Goal: Transaction & Acquisition: Subscribe to service/newsletter

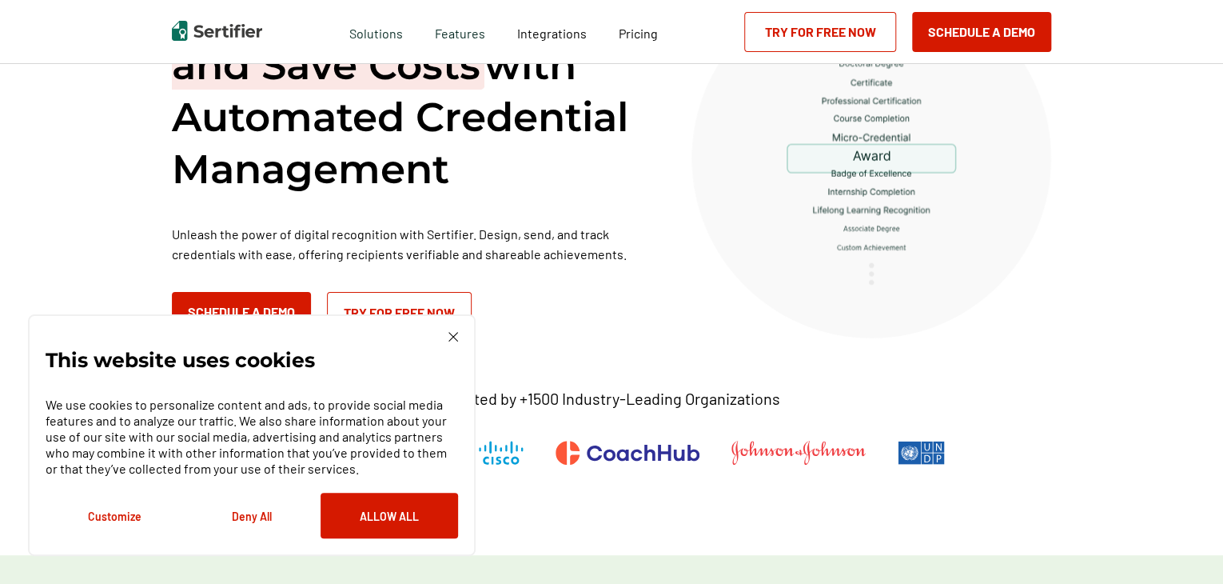
scroll to position [160, 0]
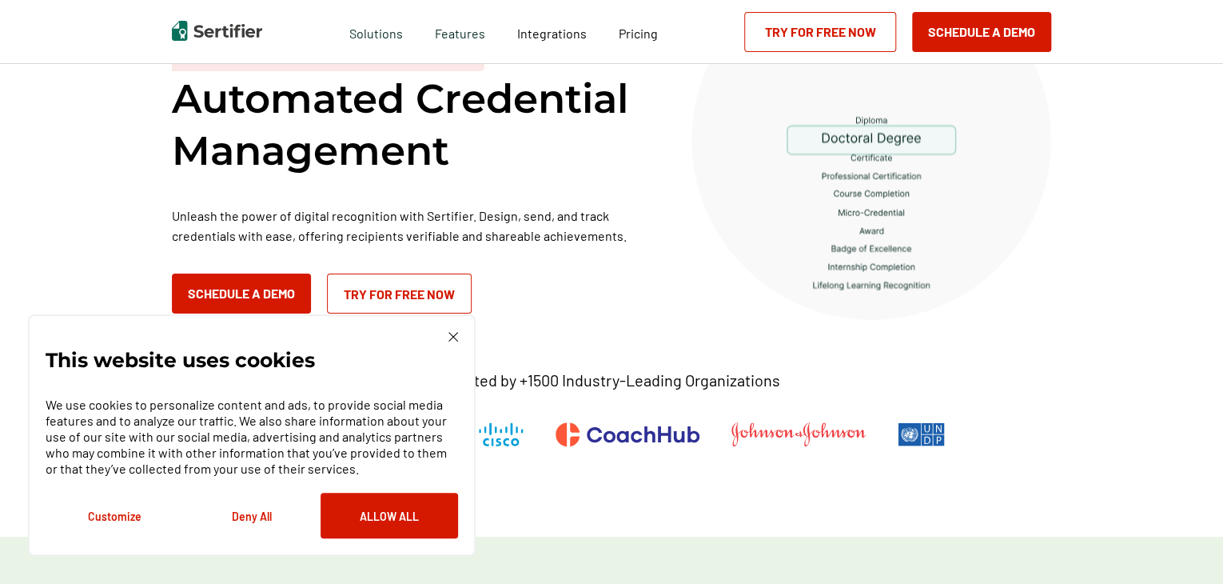
click at [451, 341] on img at bounding box center [454, 337] width 10 height 10
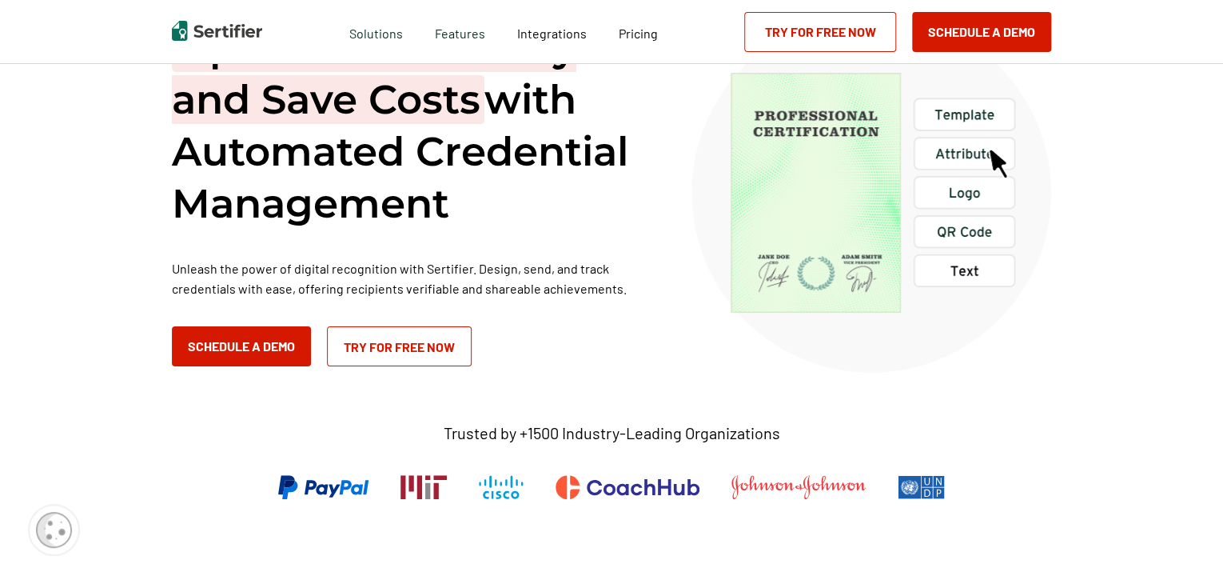
scroll to position [80, 0]
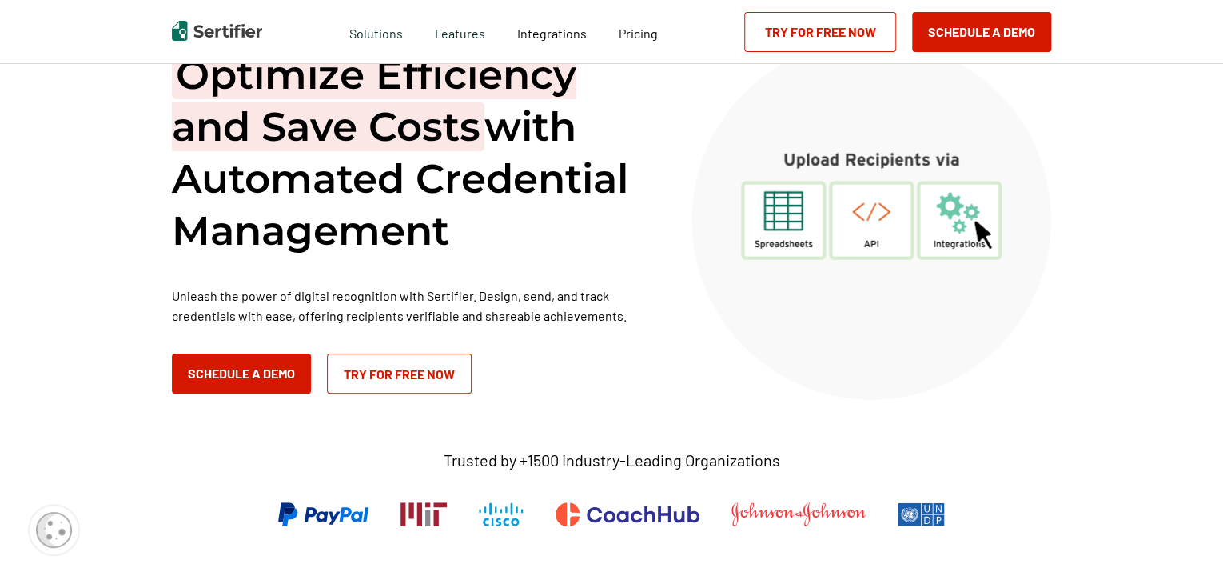
click at [393, 378] on link "Try for Free Now" at bounding box center [399, 373] width 145 height 40
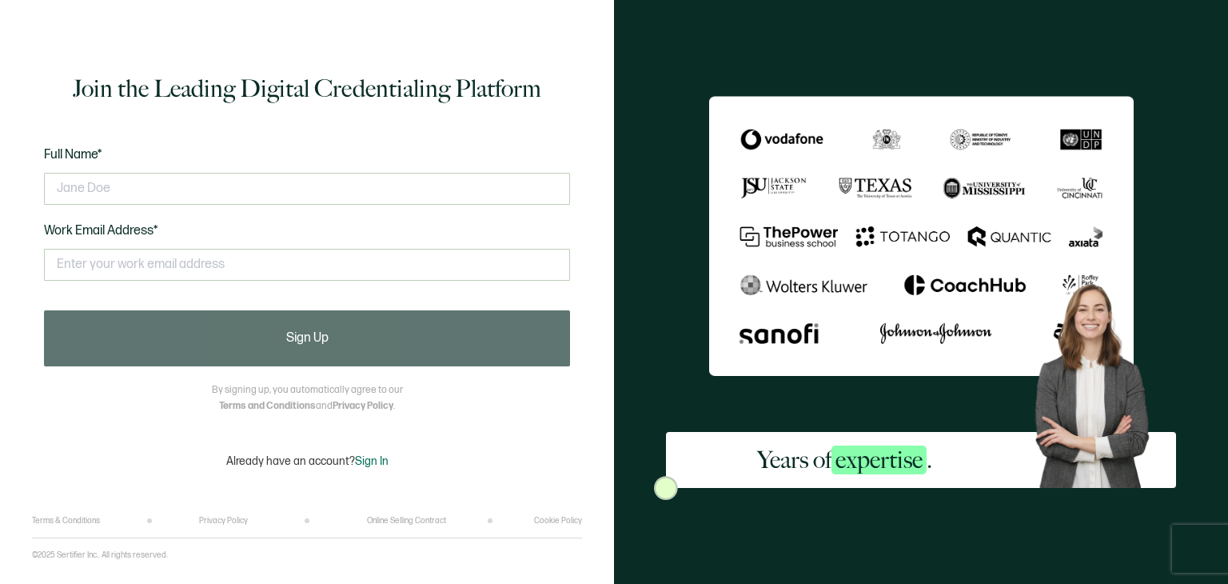
click at [137, 219] on div "Full Name* Work Email Address* This doesn't look like a valid email." at bounding box center [307, 224] width 526 height 158
click at [128, 194] on input "text" at bounding box center [307, 189] width 526 height 32
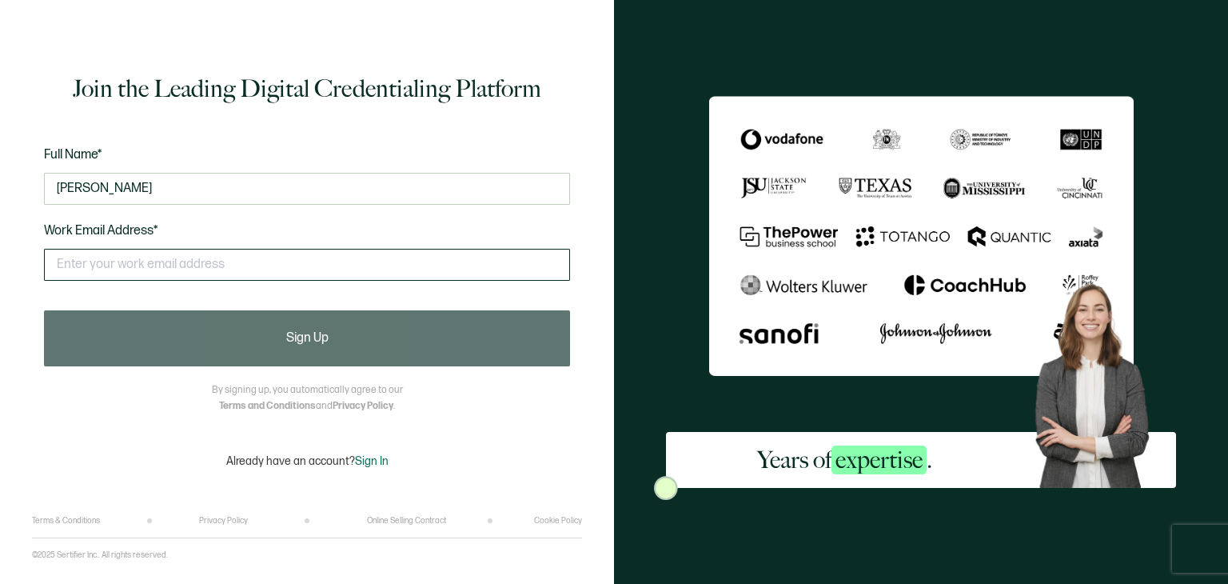
type input "Janet Mendoza"
click at [90, 263] on input "text" at bounding box center [307, 265] width 526 height 32
